Goal: Information Seeking & Learning: Learn about a topic

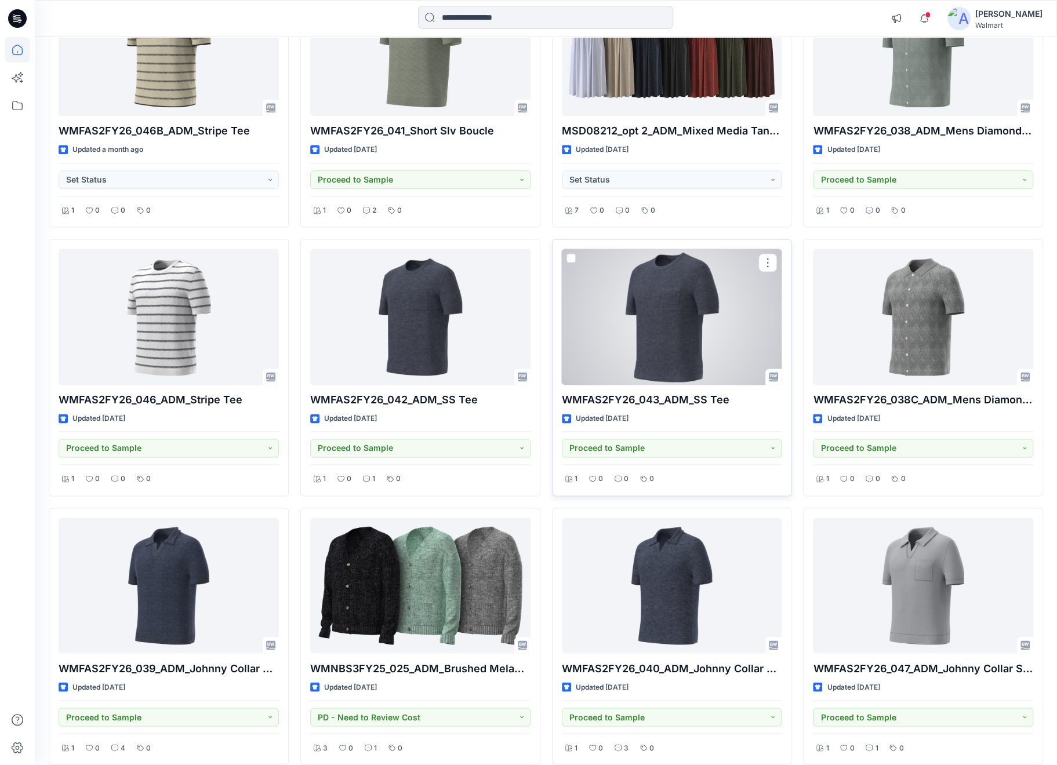
scroll to position [1000, 0]
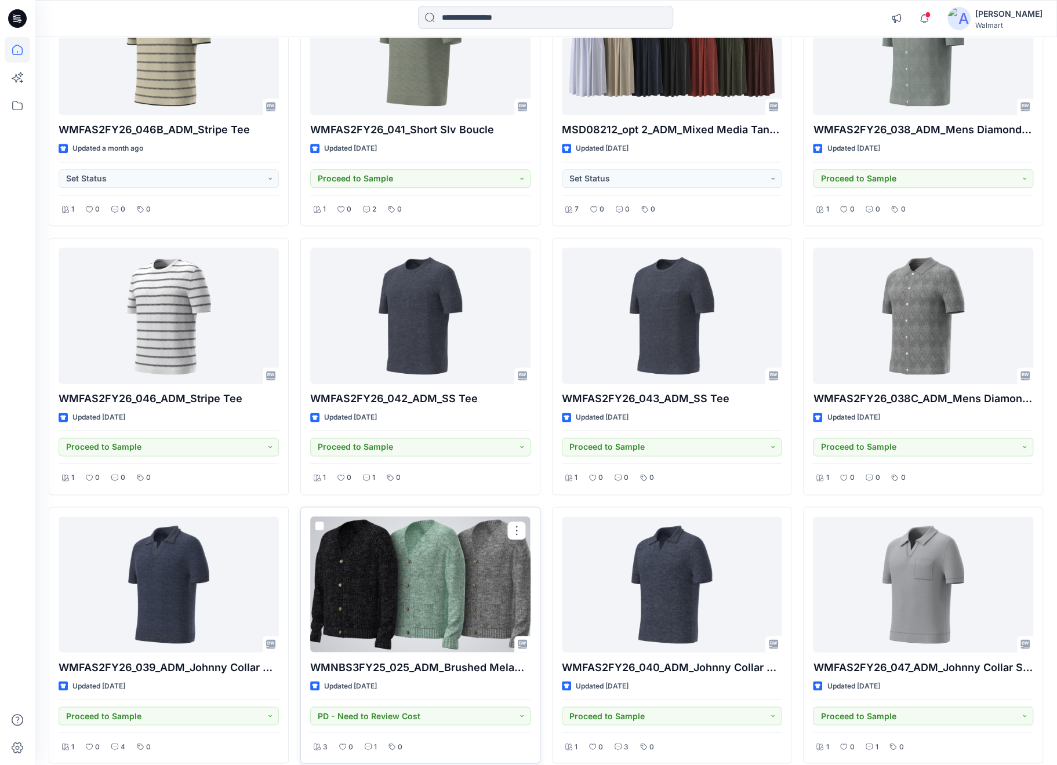
click at [486, 555] on div at bounding box center [420, 585] width 220 height 136
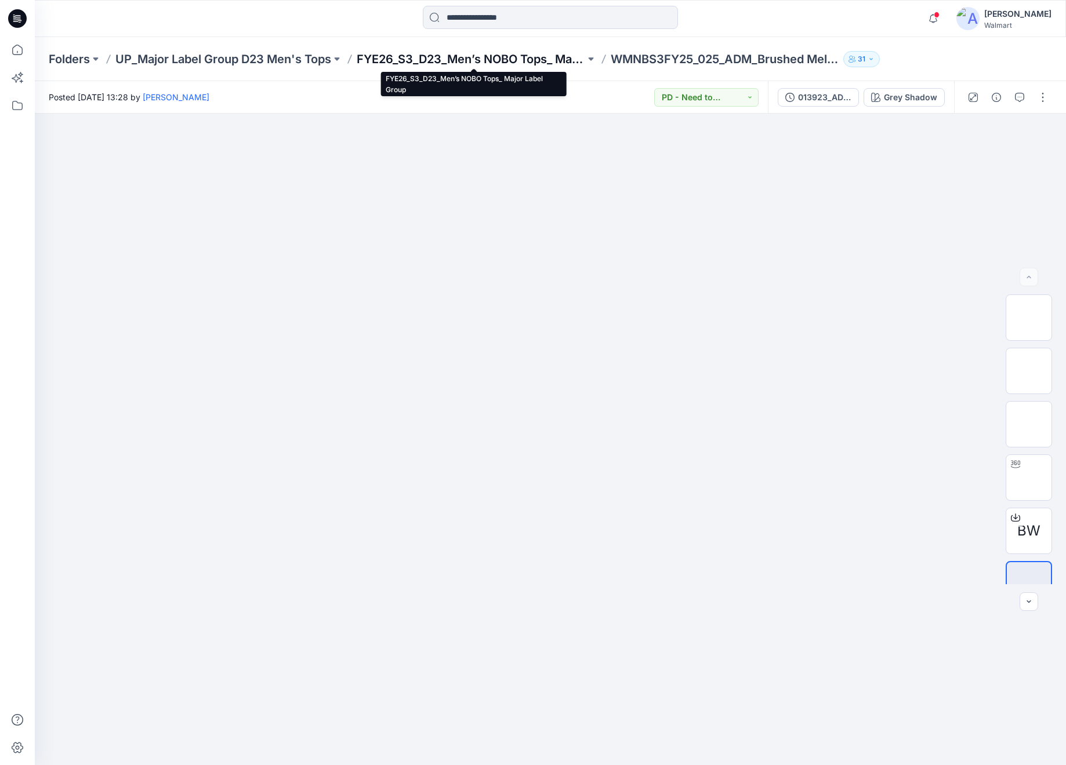
click at [384, 64] on p "FYE26_S3_D23_Men’s NOBO Tops_ Major Label Group" at bounding box center [471, 59] width 228 height 16
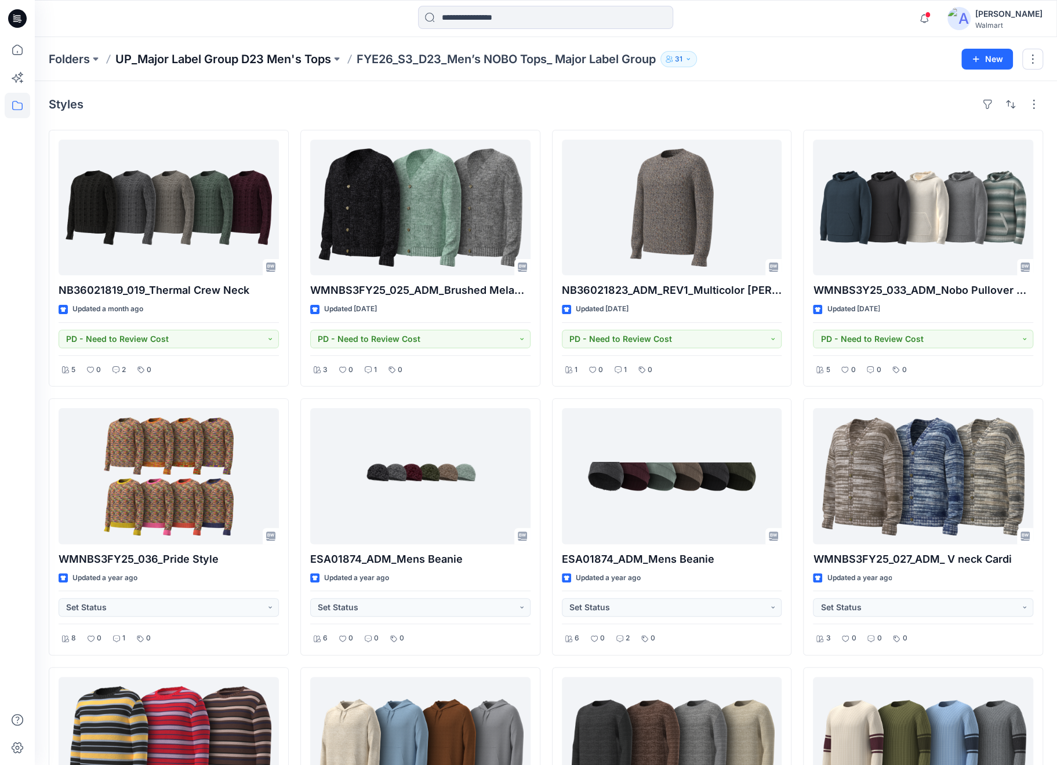
click at [263, 63] on p "UP_Major Label Group D23 Men's Tops" at bounding box center [223, 59] width 216 height 16
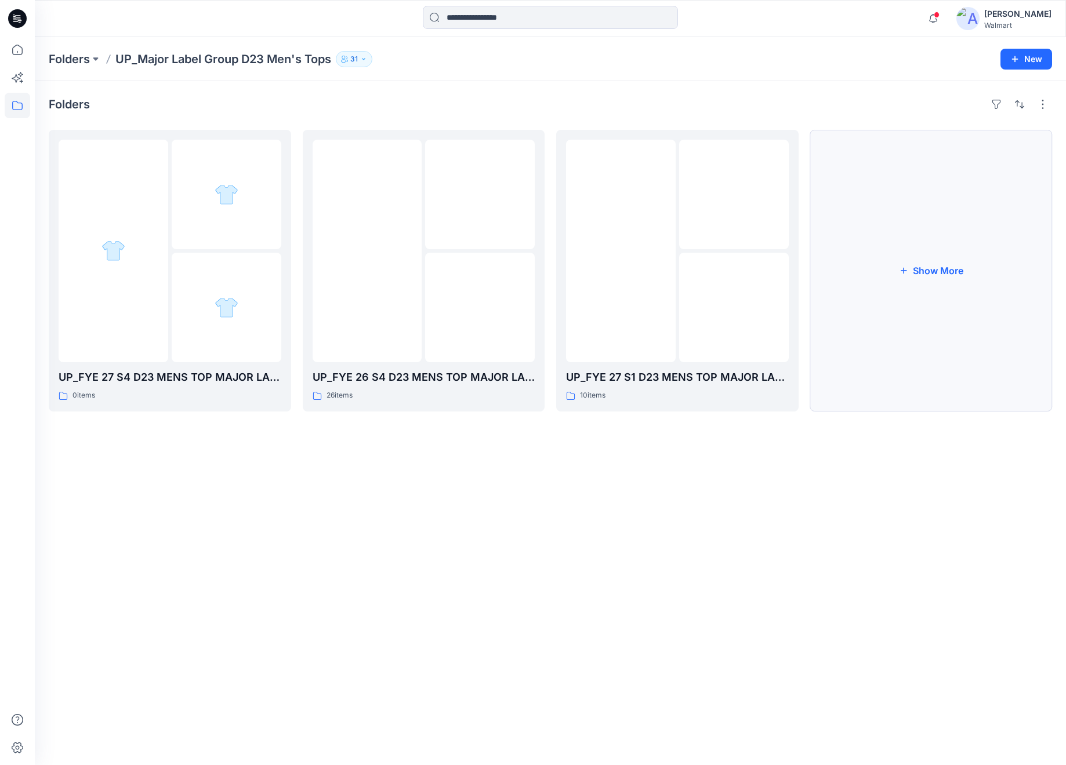
click at [964, 280] on button "Show More" at bounding box center [931, 271] width 242 height 282
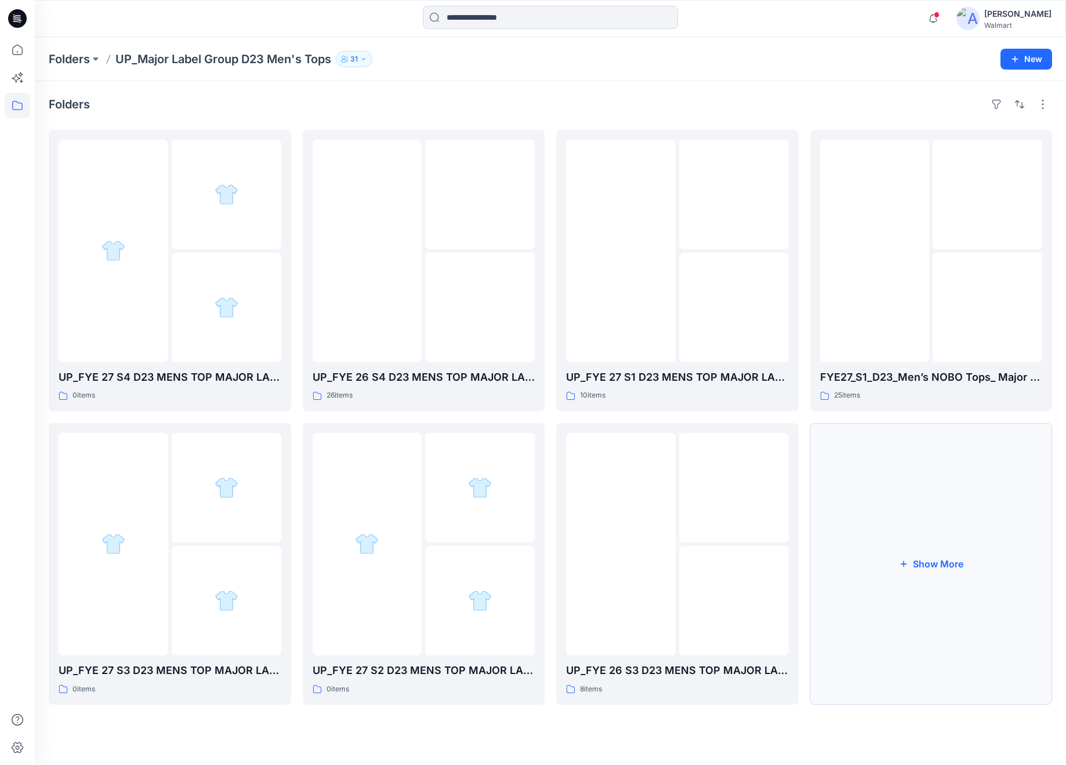
click at [975, 539] on button "Show More" at bounding box center [931, 564] width 242 height 282
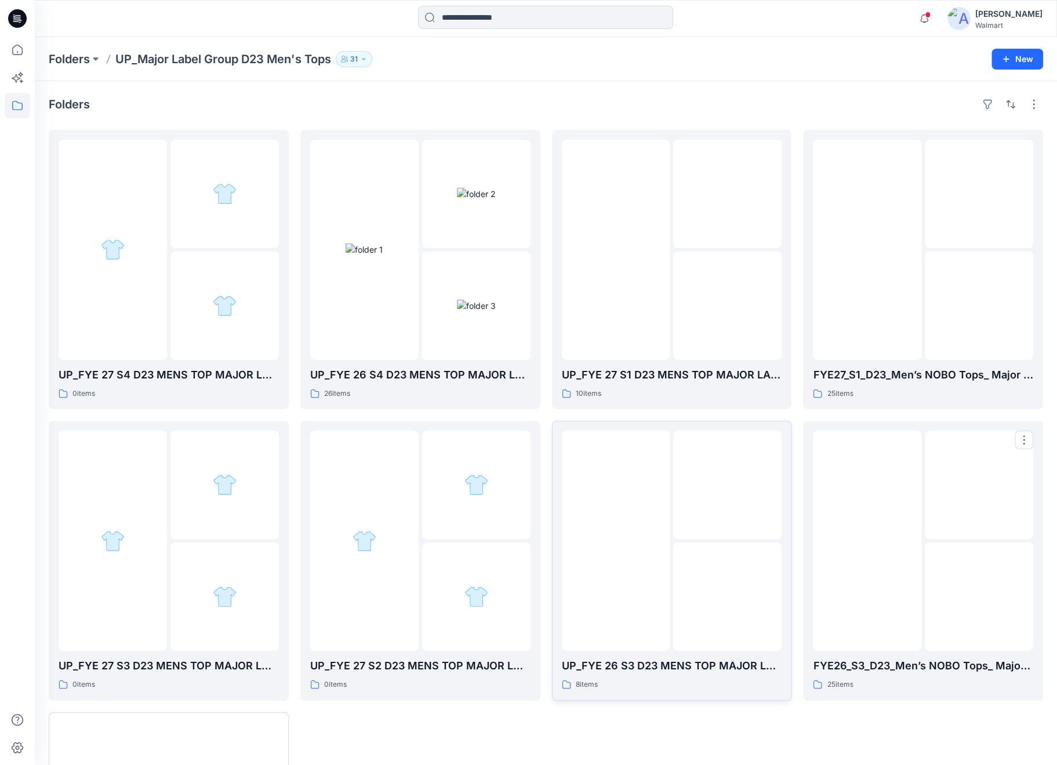
drag, startPoint x: 975, startPoint y: 539, endPoint x: 700, endPoint y: 669, distance: 303.2
click at [731, 715] on div "UP_FYE 27 S1 D23 MENS TOP MAJOR LABEL GROUP_ 10 items UP_FYE 26 S3 D23 MENS TOP…" at bounding box center [672, 561] width 240 height 862
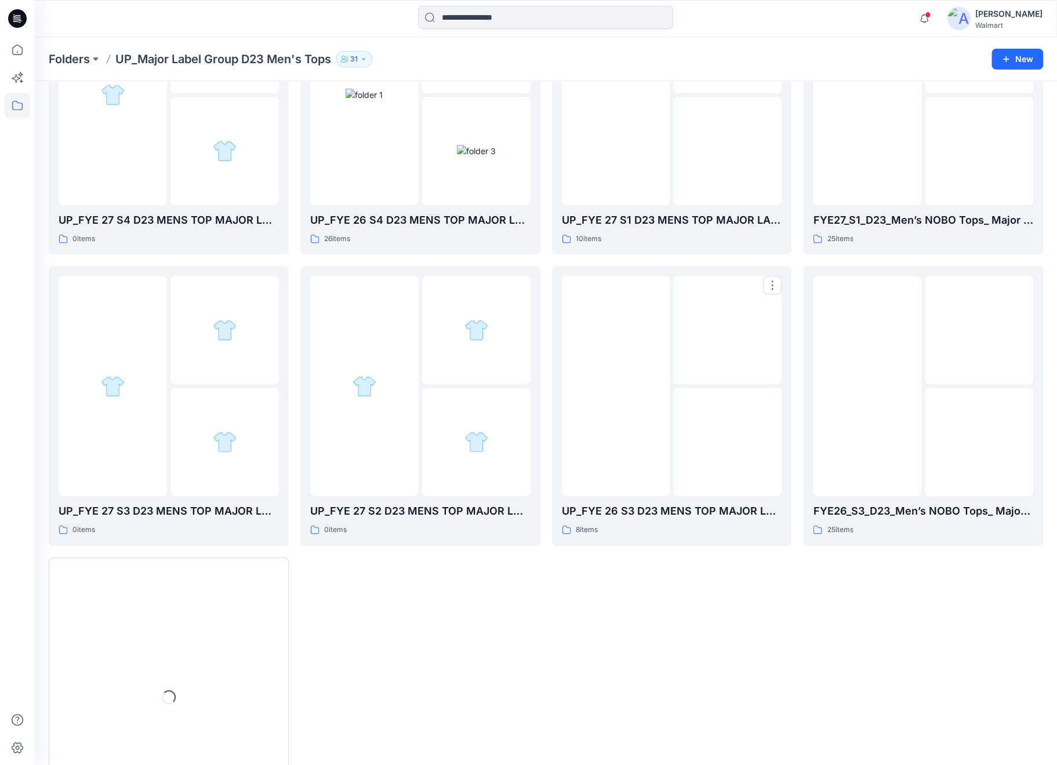
scroll to position [232, 0]
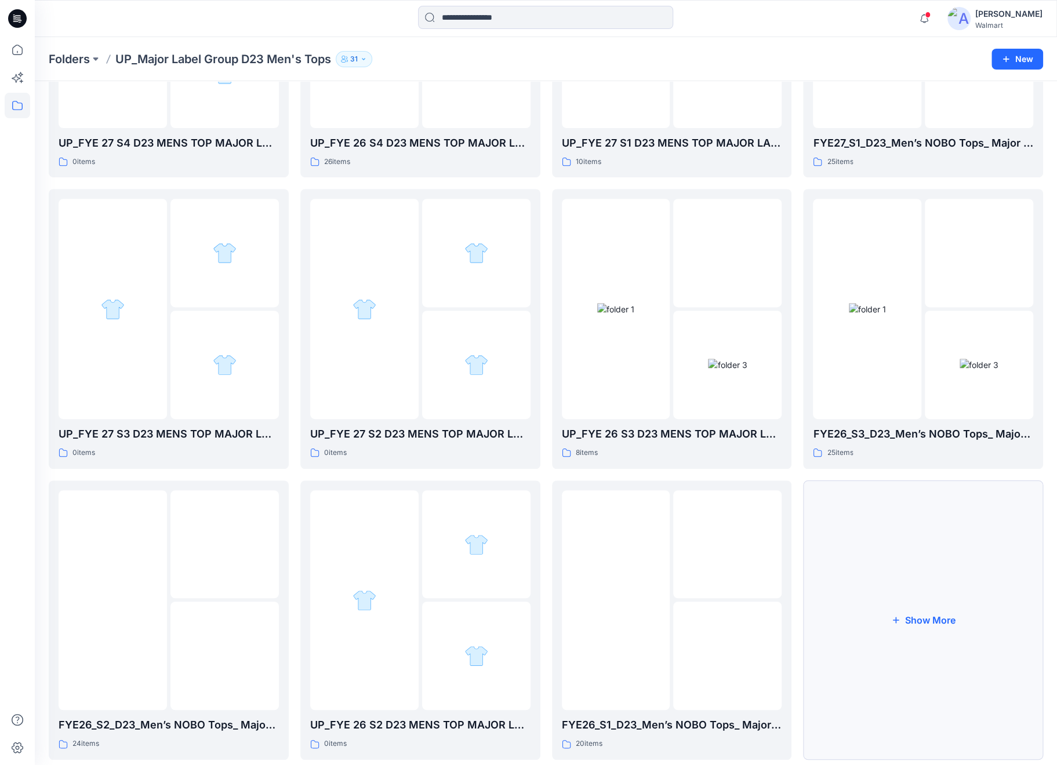
click at [968, 633] on button "Show More" at bounding box center [923, 620] width 240 height 279
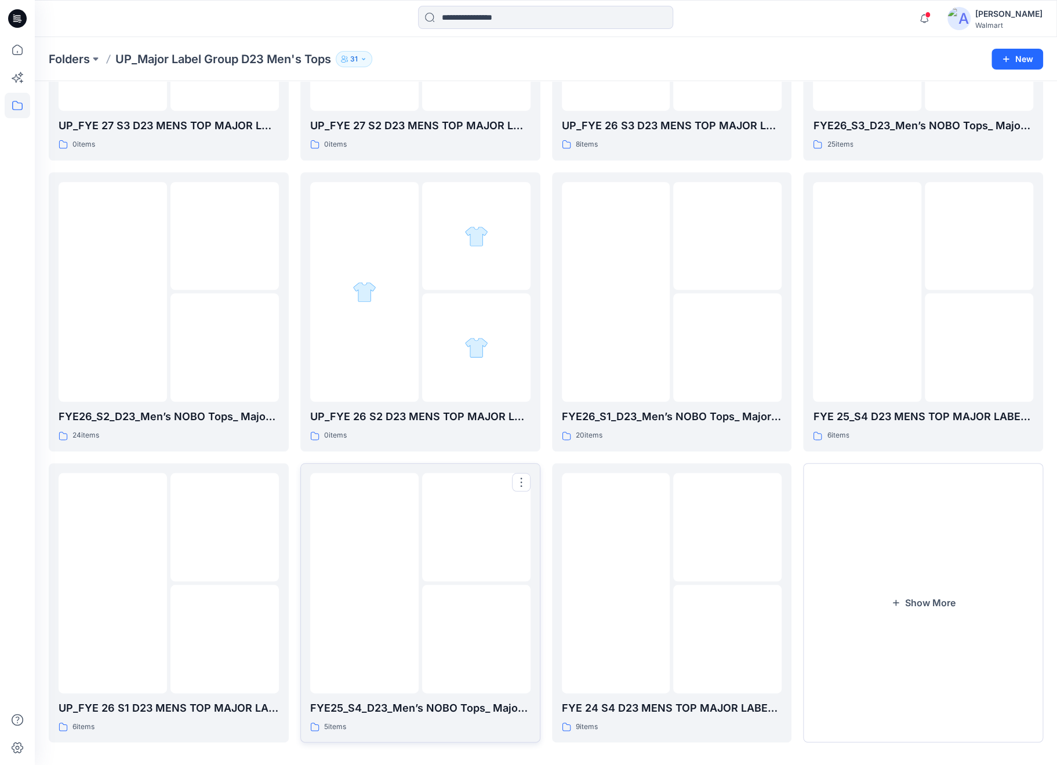
scroll to position [550, 0]
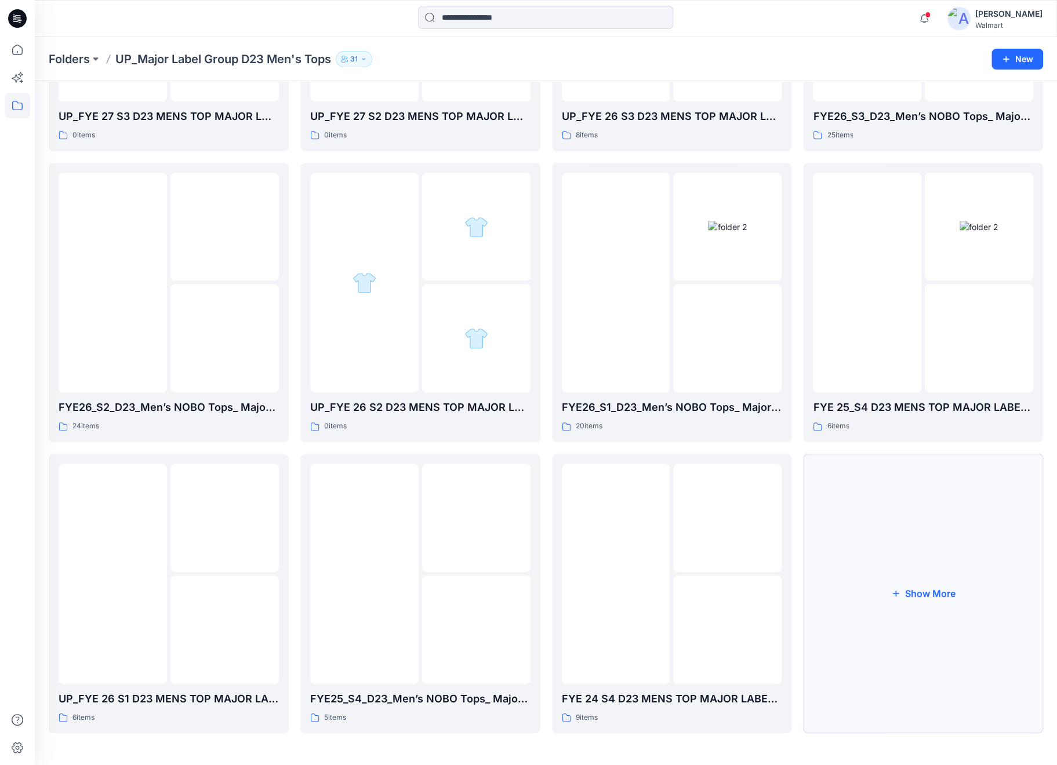
click at [867, 500] on button "Show More" at bounding box center [923, 593] width 240 height 279
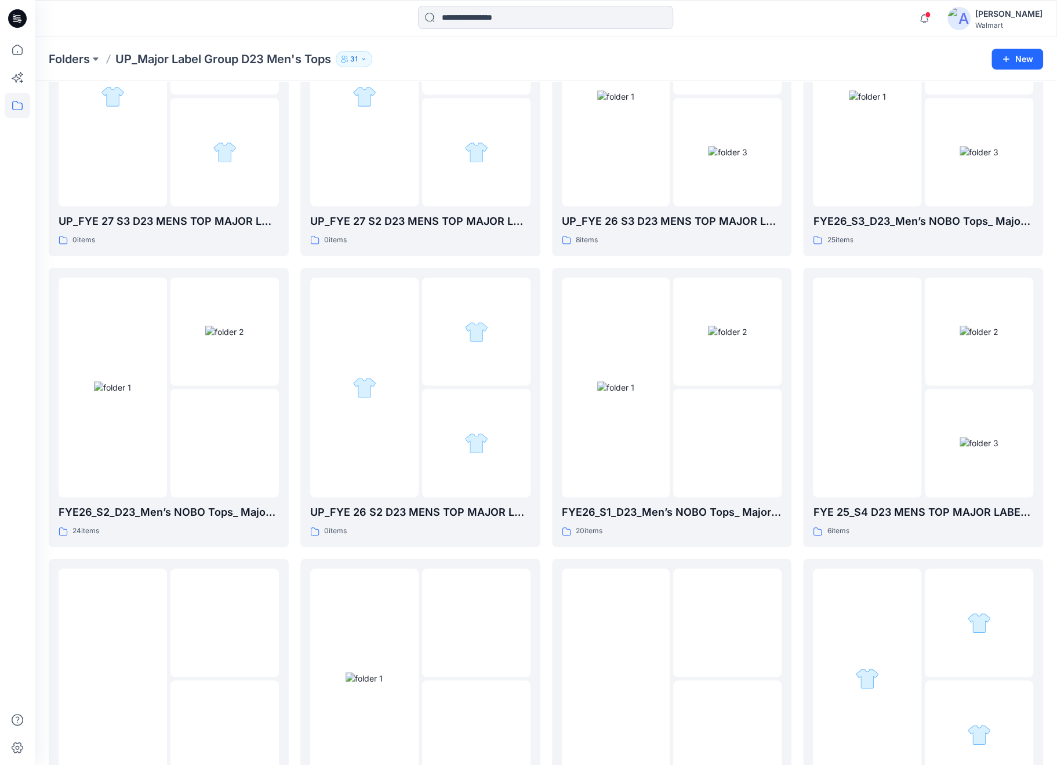
scroll to position [318, 0]
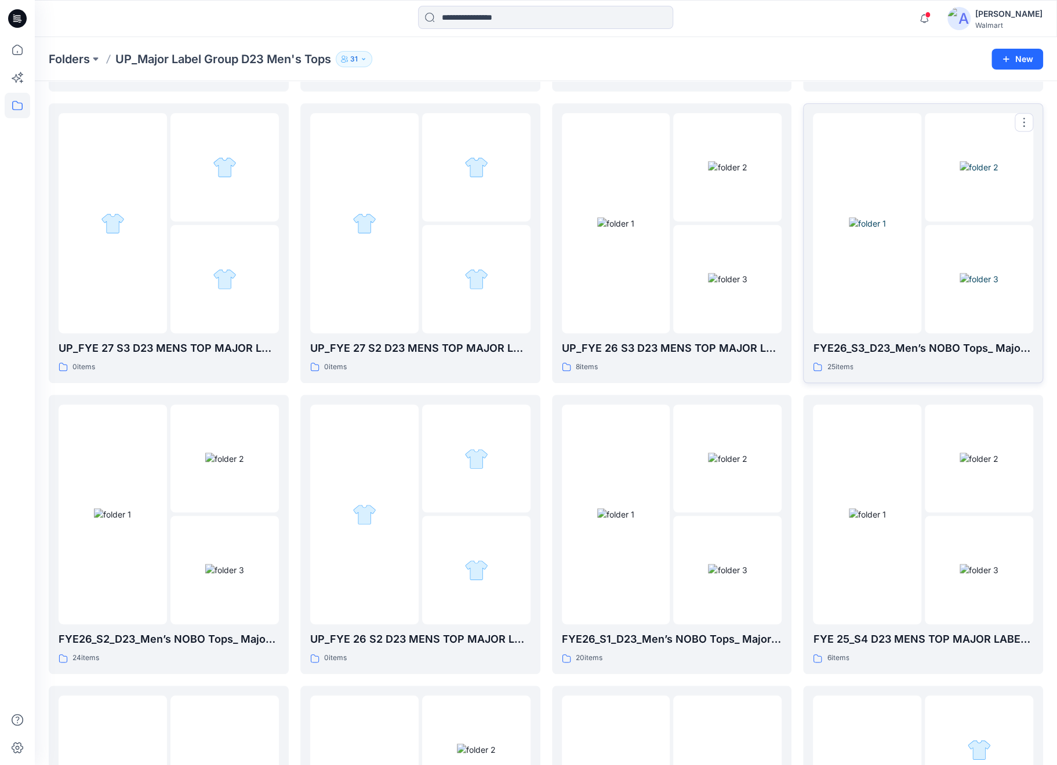
click at [901, 286] on div at bounding box center [867, 223] width 108 height 220
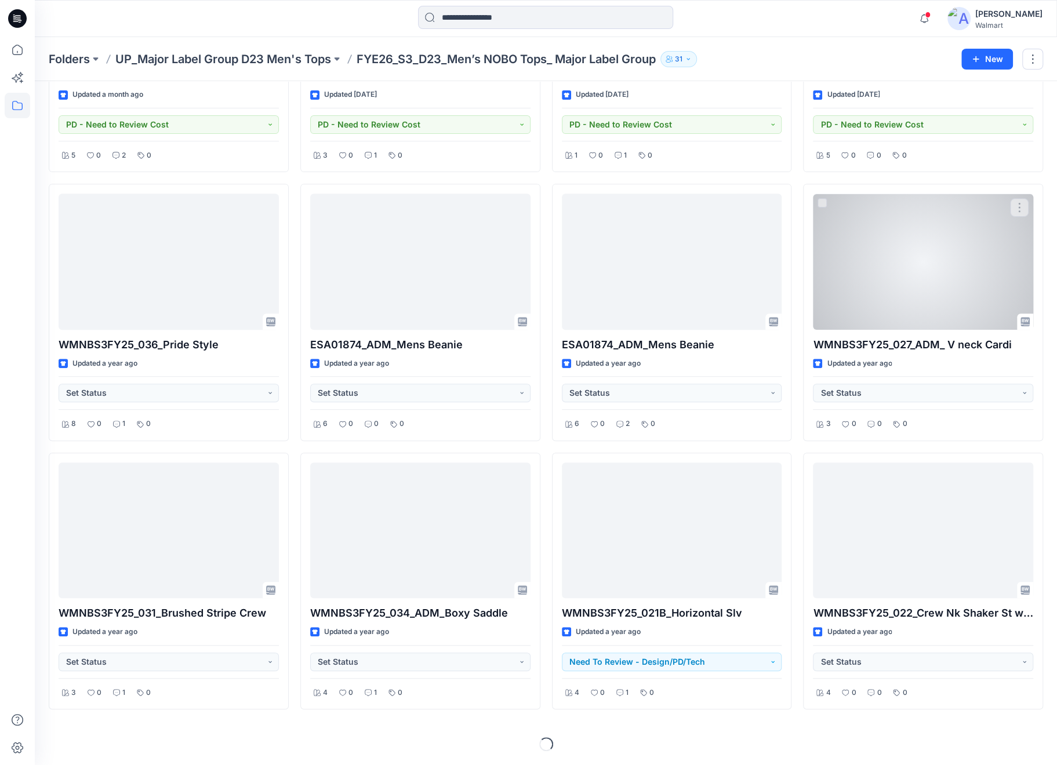
scroll to position [212, 0]
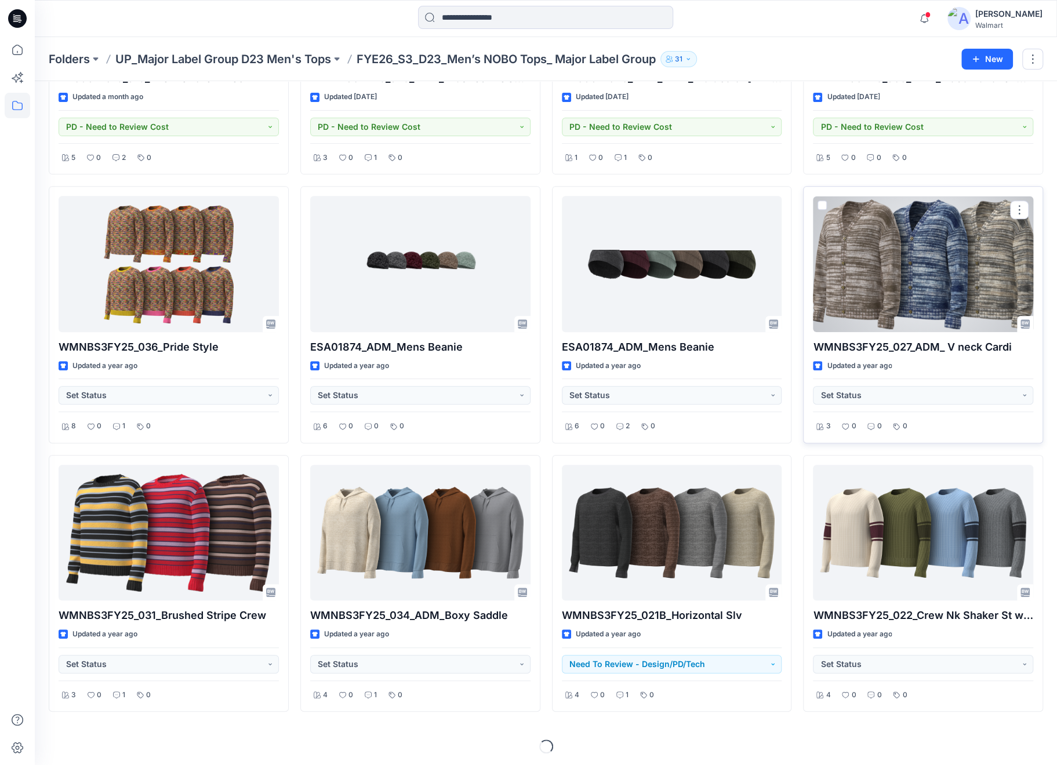
click at [883, 270] on div at bounding box center [923, 264] width 220 height 136
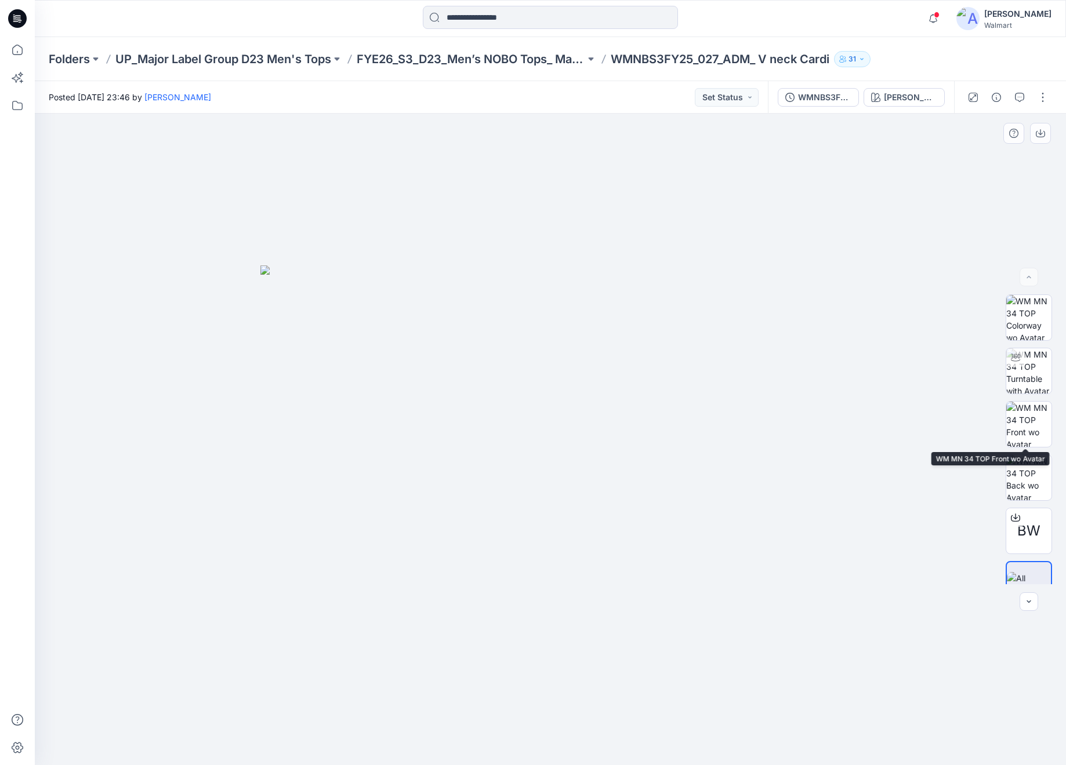
drag, startPoint x: 1027, startPoint y: 427, endPoint x: 1038, endPoint y: 397, distance: 32.6
click at [1028, 424] on img at bounding box center [1028, 424] width 45 height 45
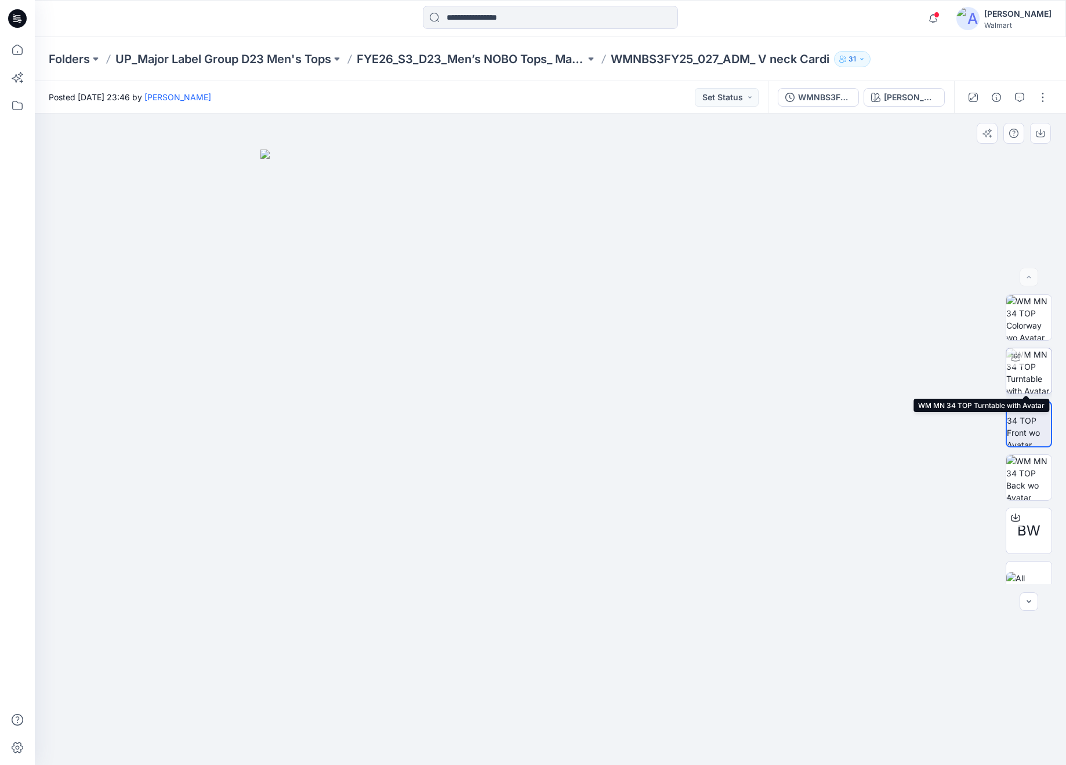
click at [1037, 373] on img at bounding box center [1028, 370] width 45 height 45
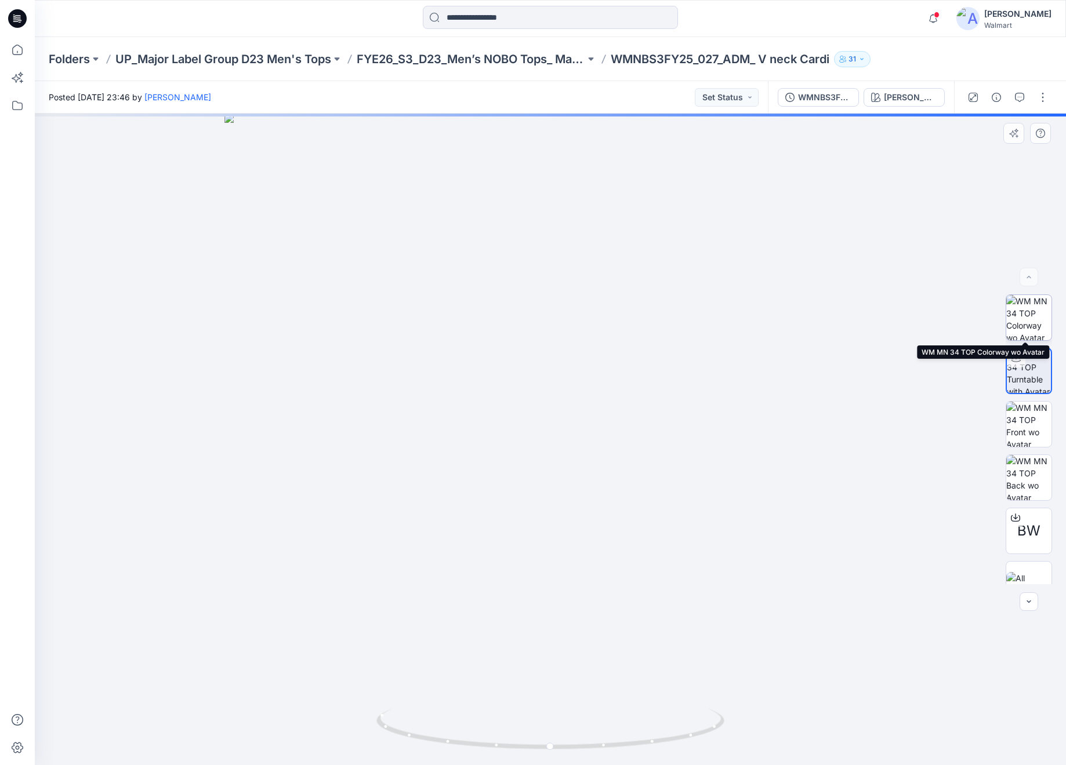
click at [1034, 326] on img at bounding box center [1028, 317] width 45 height 45
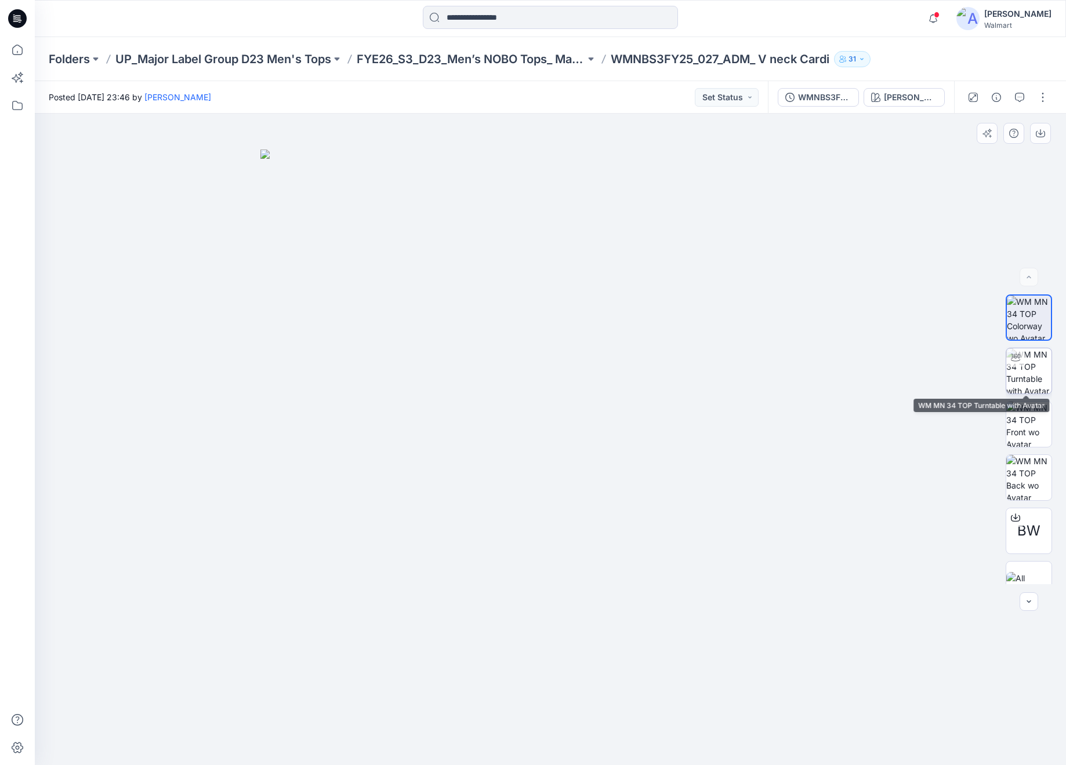
click at [1045, 394] on div at bounding box center [1028, 371] width 46 height 46
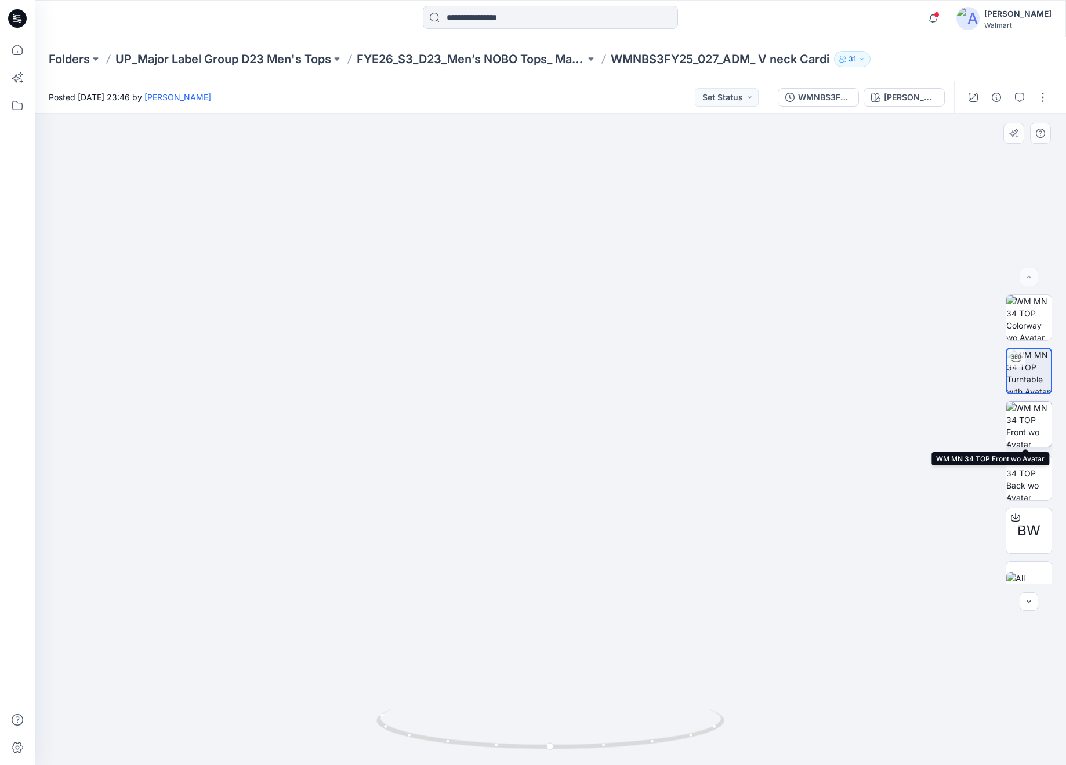
click at [1033, 431] on img at bounding box center [1028, 424] width 45 height 45
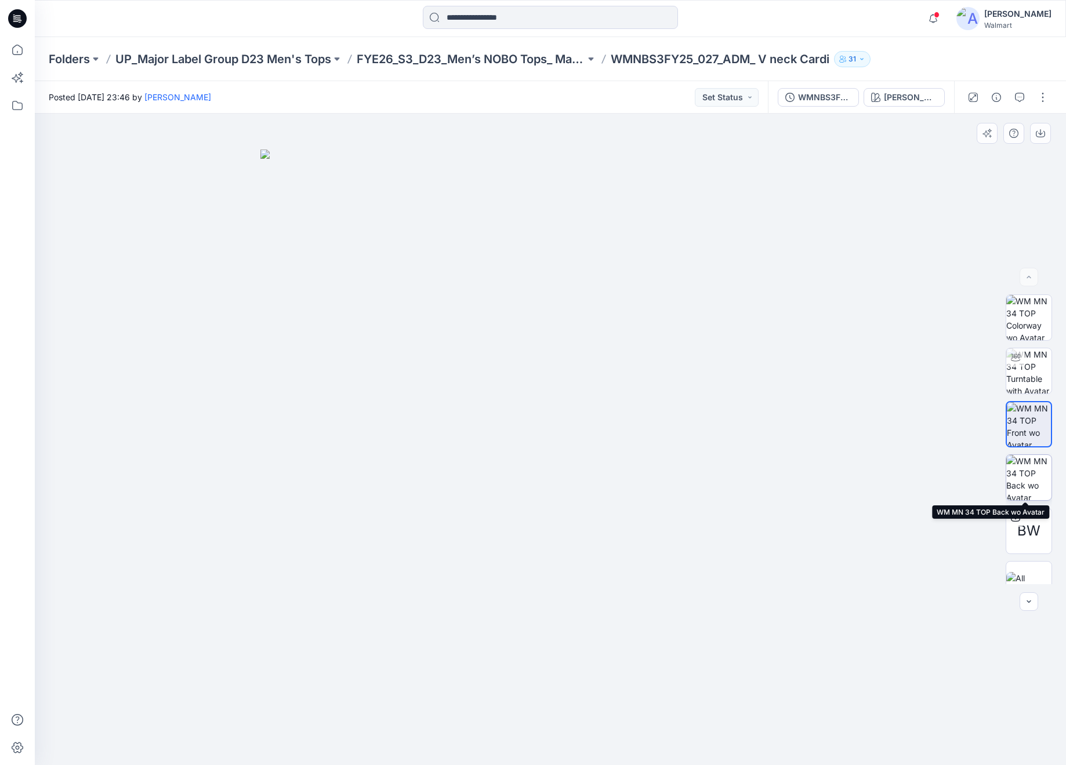
click at [1029, 468] on img at bounding box center [1028, 477] width 45 height 45
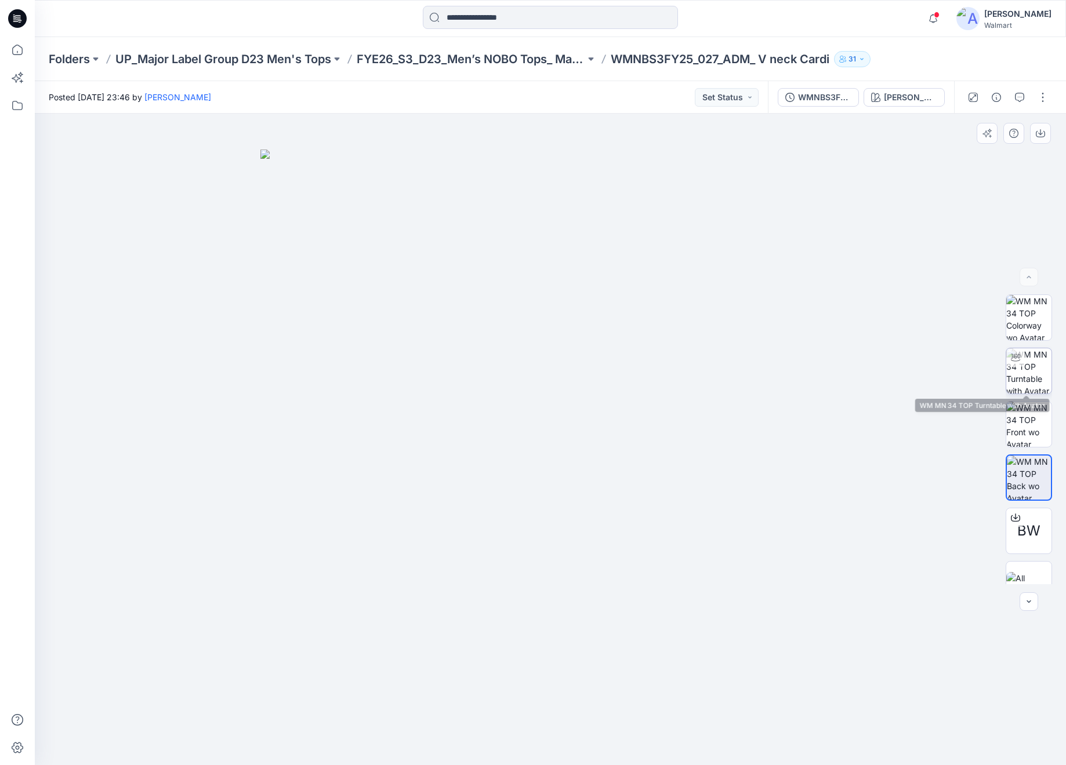
drag, startPoint x: 1011, startPoint y: 370, endPoint x: 1002, endPoint y: 371, distance: 9.3
click at [1011, 369] on img at bounding box center [1028, 370] width 45 height 45
drag, startPoint x: 575, startPoint y: 296, endPoint x: 574, endPoint y: 511, distance: 215.1
click at [577, 521] on img at bounding box center [550, 440] width 837 height 652
drag, startPoint x: 682, startPoint y: 735, endPoint x: 728, endPoint y: 682, distance: 70.3
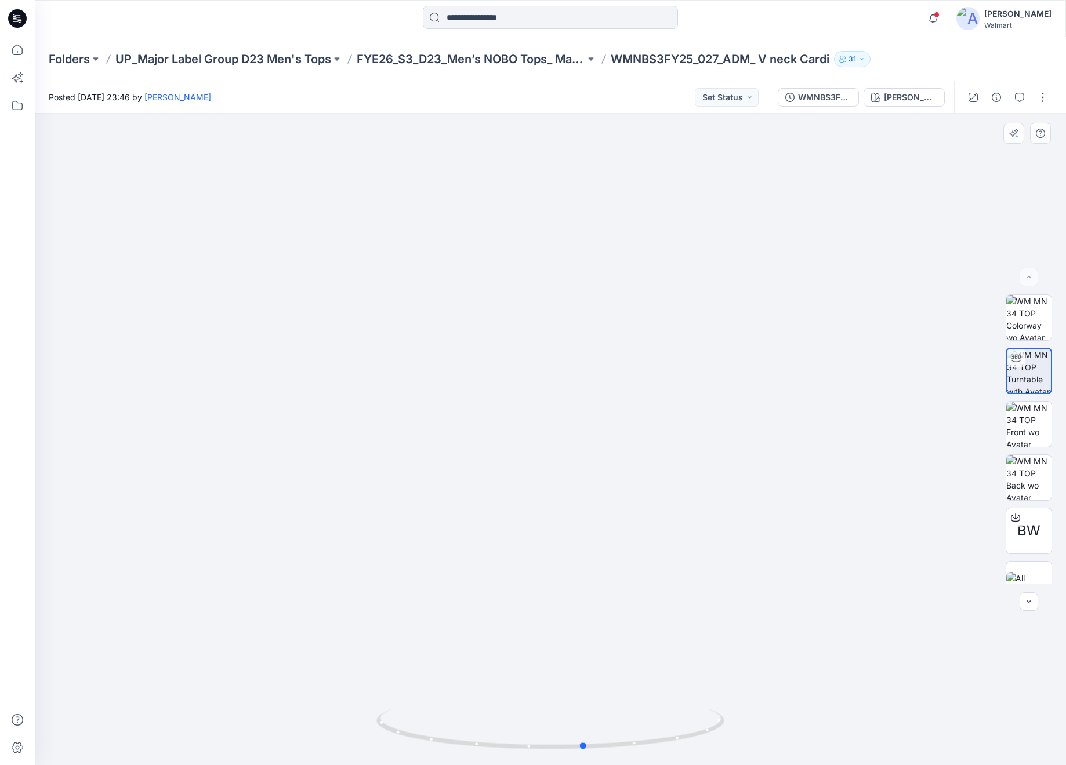
click at [728, 682] on div at bounding box center [550, 440] width 1031 height 652
drag, startPoint x: 623, startPoint y: 468, endPoint x: 626, endPoint y: 493, distance: 25.7
click at [626, 493] on img at bounding box center [551, 433] width 976 height 664
click at [24, 11] on icon at bounding box center [17, 18] width 19 height 37
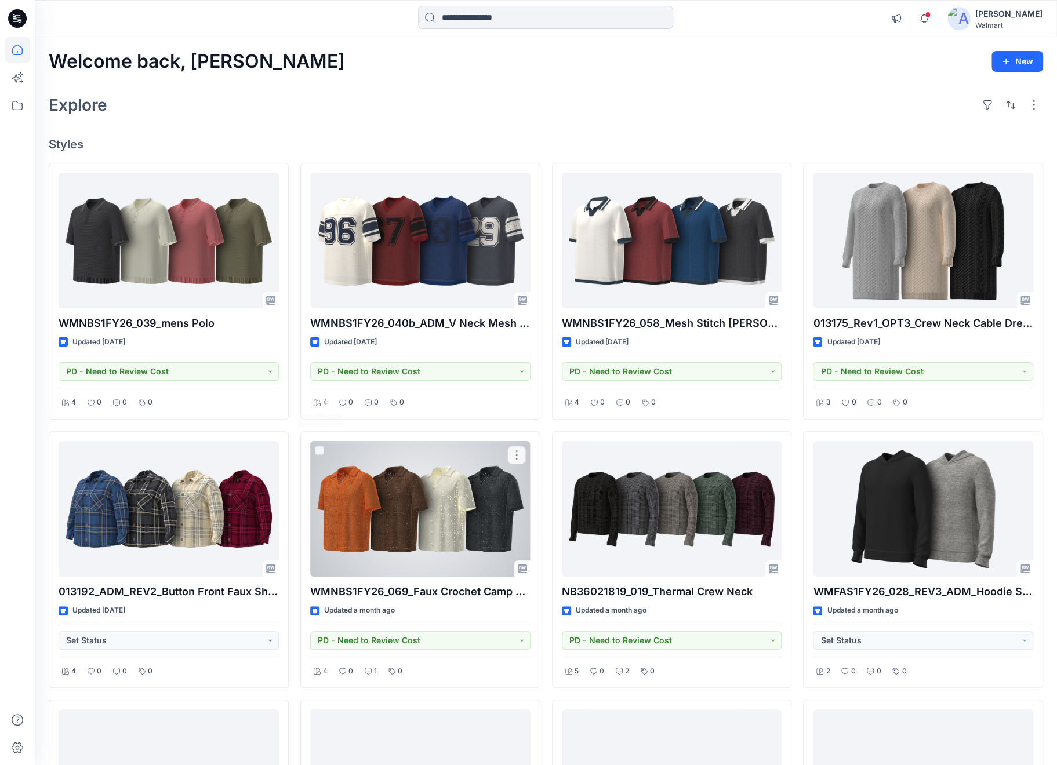
drag, startPoint x: 528, startPoint y: 507, endPoint x: 566, endPoint y: 499, distance: 38.7
